Goal: Task Accomplishment & Management: Manage account settings

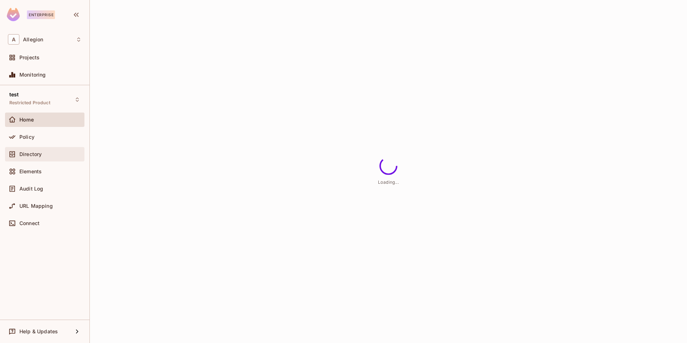
click at [33, 152] on span "Directory" at bounding box center [30, 154] width 22 height 6
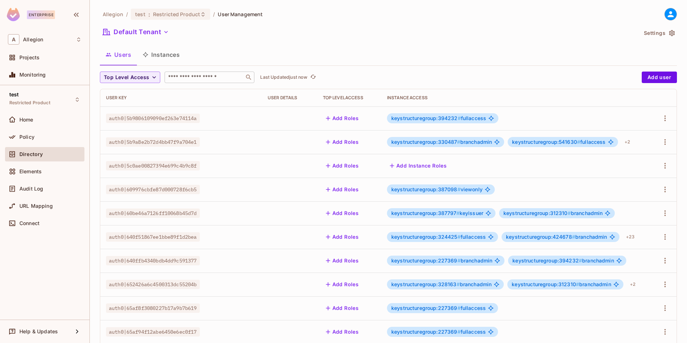
click at [205, 78] on input "text" at bounding box center [204, 77] width 75 height 7
paste input "**********"
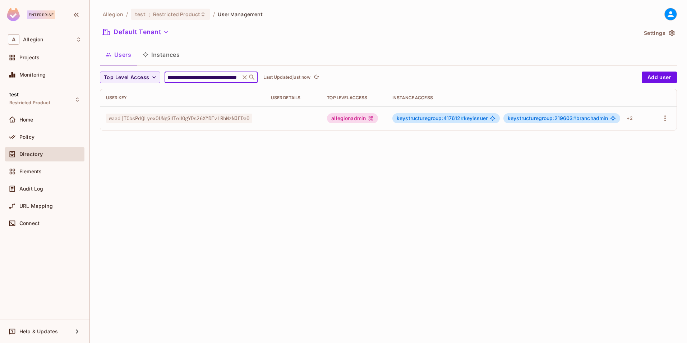
type input "**********"
click at [350, 122] on div "allegionadmin" at bounding box center [352, 118] width 51 height 10
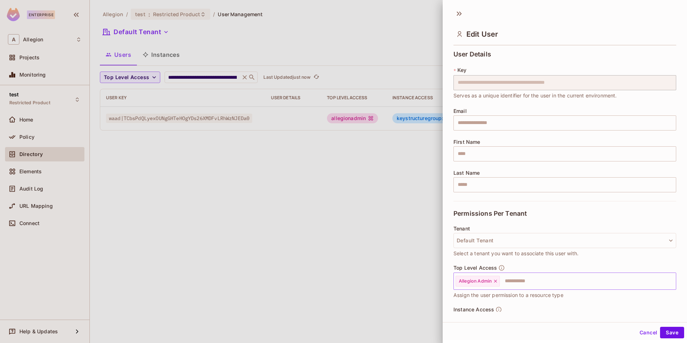
click at [496, 282] on icon at bounding box center [495, 280] width 3 height 3
click at [666, 332] on button "Save" at bounding box center [672, 331] width 24 height 11
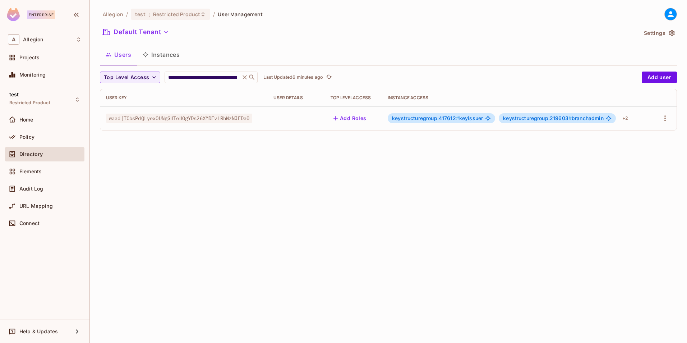
click at [354, 119] on button "Add Roles" at bounding box center [349, 117] width 39 height 11
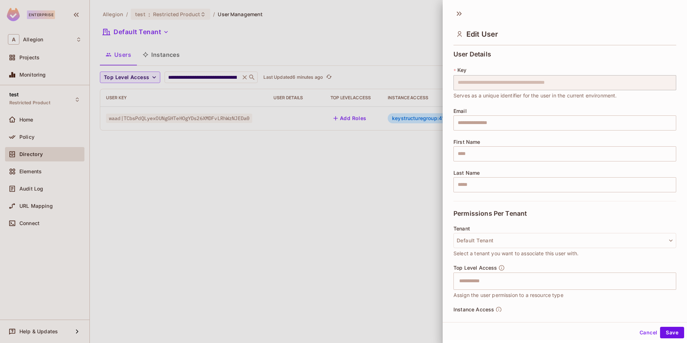
scroll to position [108, 0]
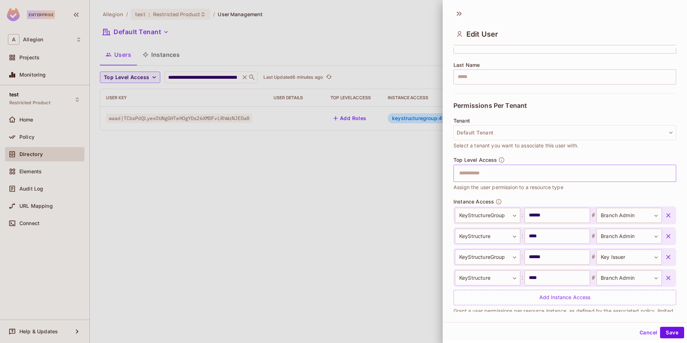
click at [471, 176] on input "text" at bounding box center [558, 173] width 207 height 14
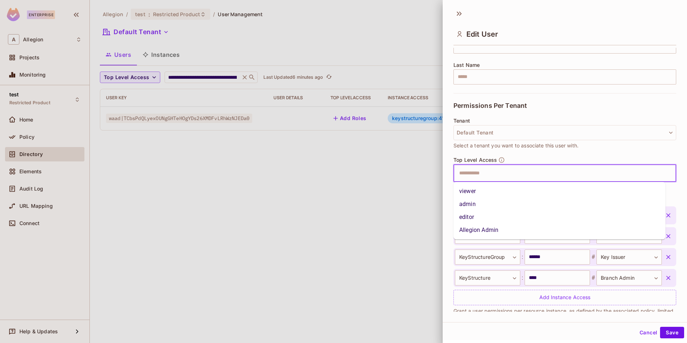
click at [488, 227] on li "Allegion Admin" at bounding box center [559, 229] width 212 height 13
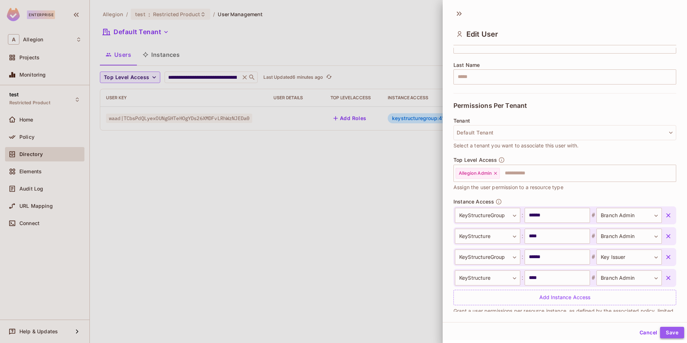
click at [660, 331] on button "Save" at bounding box center [672, 331] width 24 height 11
